Goal: Transaction & Acquisition: Purchase product/service

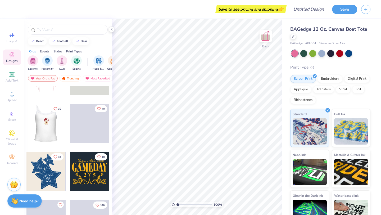
scroll to position [31, 0]
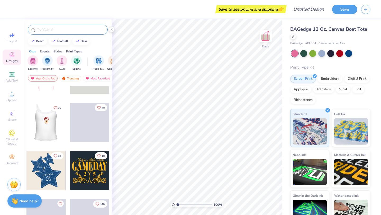
click at [81, 28] on input "text" at bounding box center [70, 29] width 68 height 5
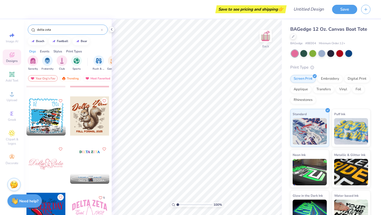
scroll to position [182, 0]
type input "delta zeta"
click at [91, 151] on div at bounding box center [89, 163] width 39 height 39
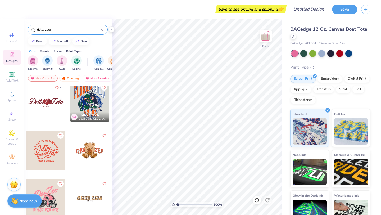
scroll to position [342, 0]
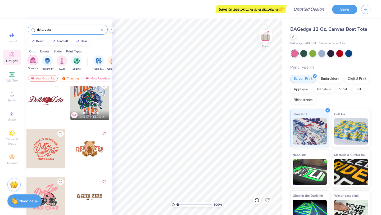
click at [35, 59] on img "filter for Sorority" at bounding box center [33, 60] width 6 height 6
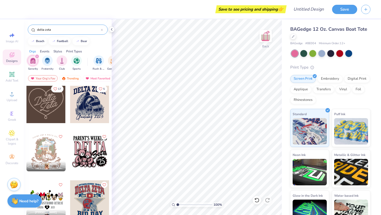
scroll to position [3, 0]
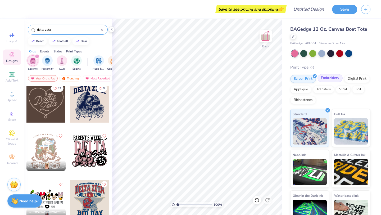
click at [336, 80] on div "Embroidery" at bounding box center [329, 78] width 25 height 8
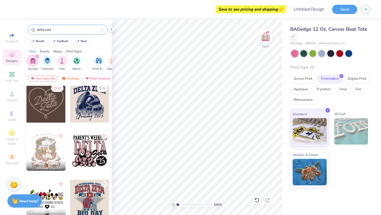
scroll to position [0, 0]
